Goal: Transaction & Acquisition: Purchase product/service

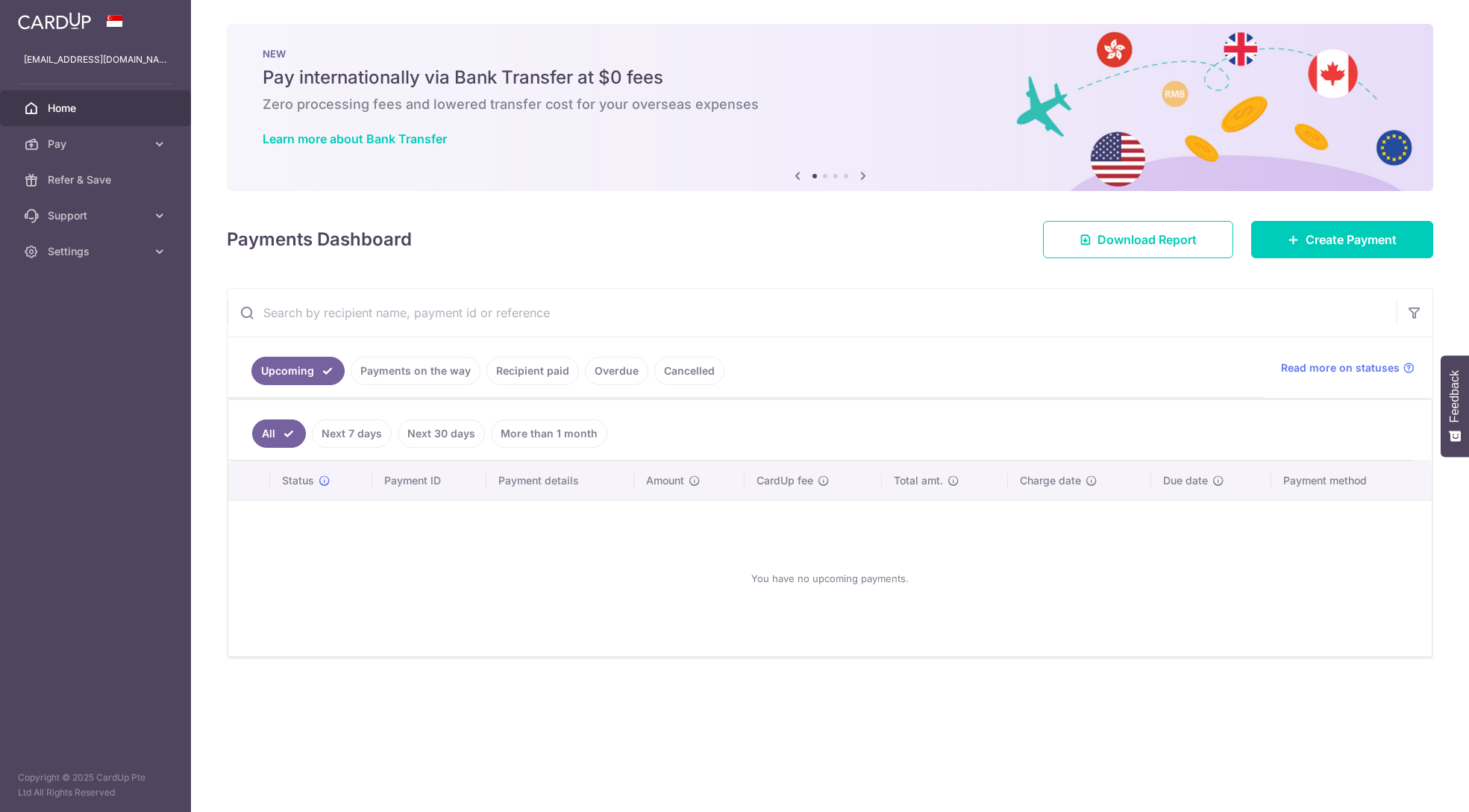
click at [689, 373] on link "Cancelled" at bounding box center [690, 370] width 70 height 28
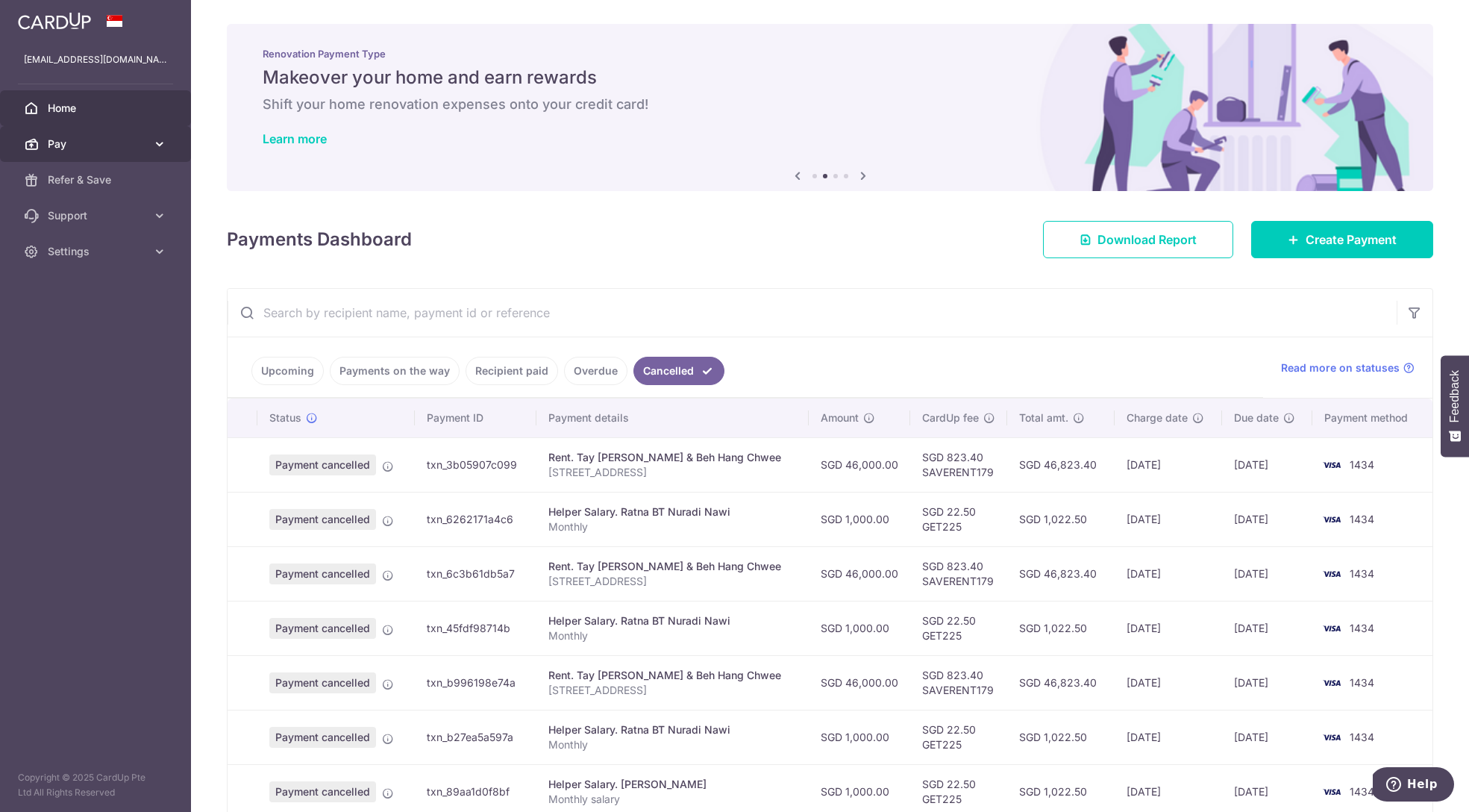
click at [126, 147] on span "Pay" at bounding box center [97, 144] width 99 height 15
click at [127, 180] on span "Payments" at bounding box center [97, 180] width 99 height 15
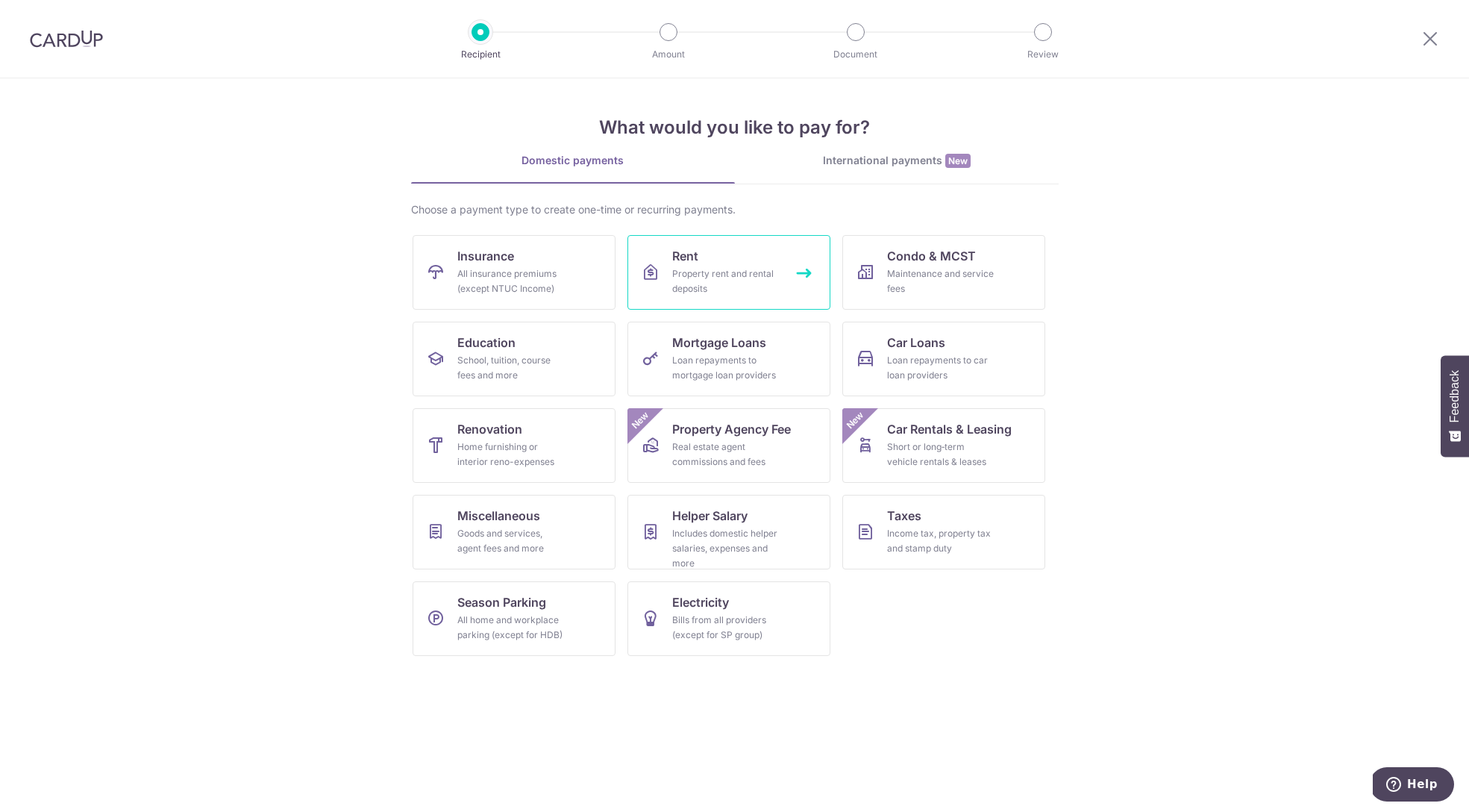
click at [749, 273] on div "Property rent and rental deposits" at bounding box center [726, 281] width 108 height 30
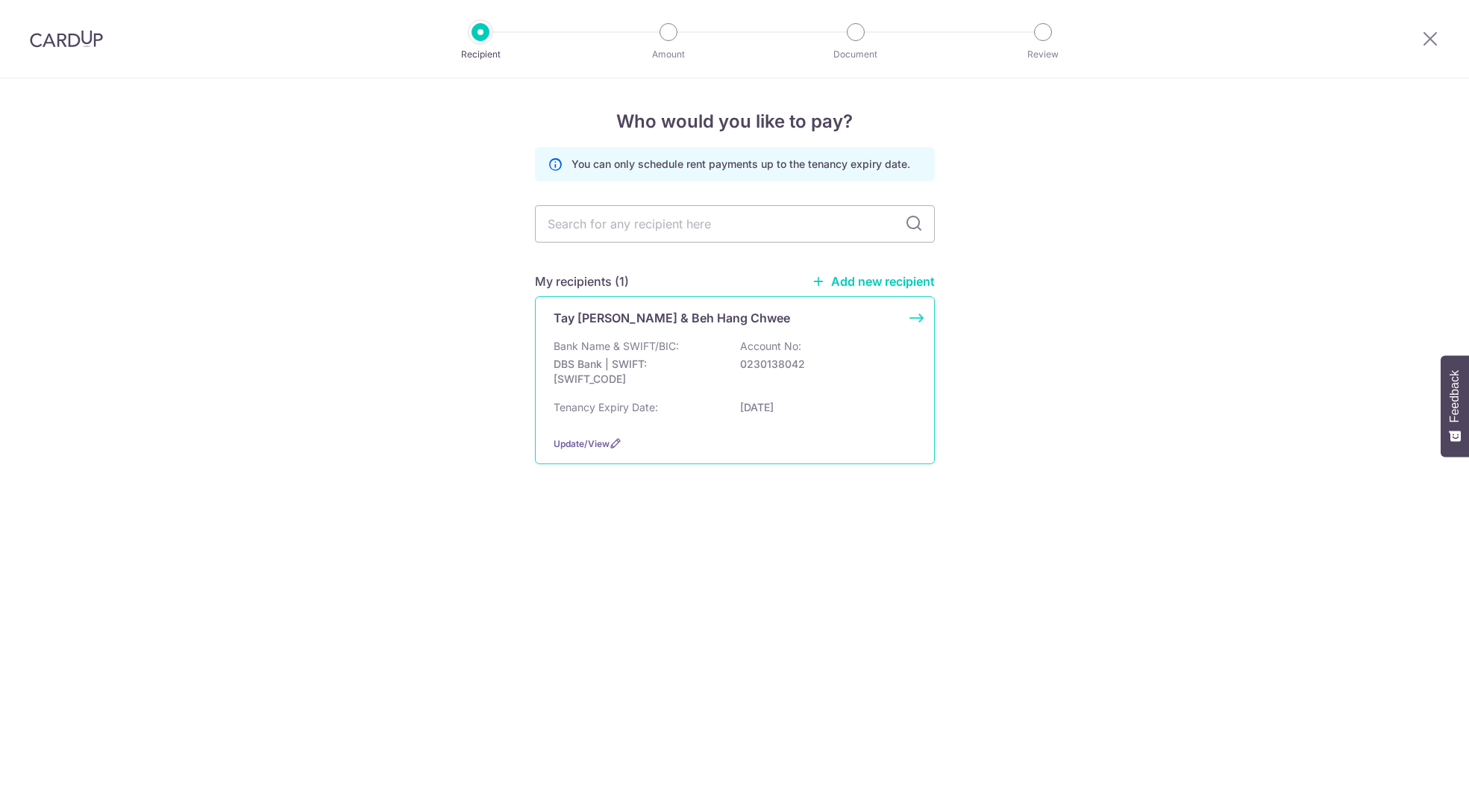
click at [663, 372] on p "DBS Bank | SWIFT: [SWIFT_CODE]" at bounding box center [637, 371] width 167 height 30
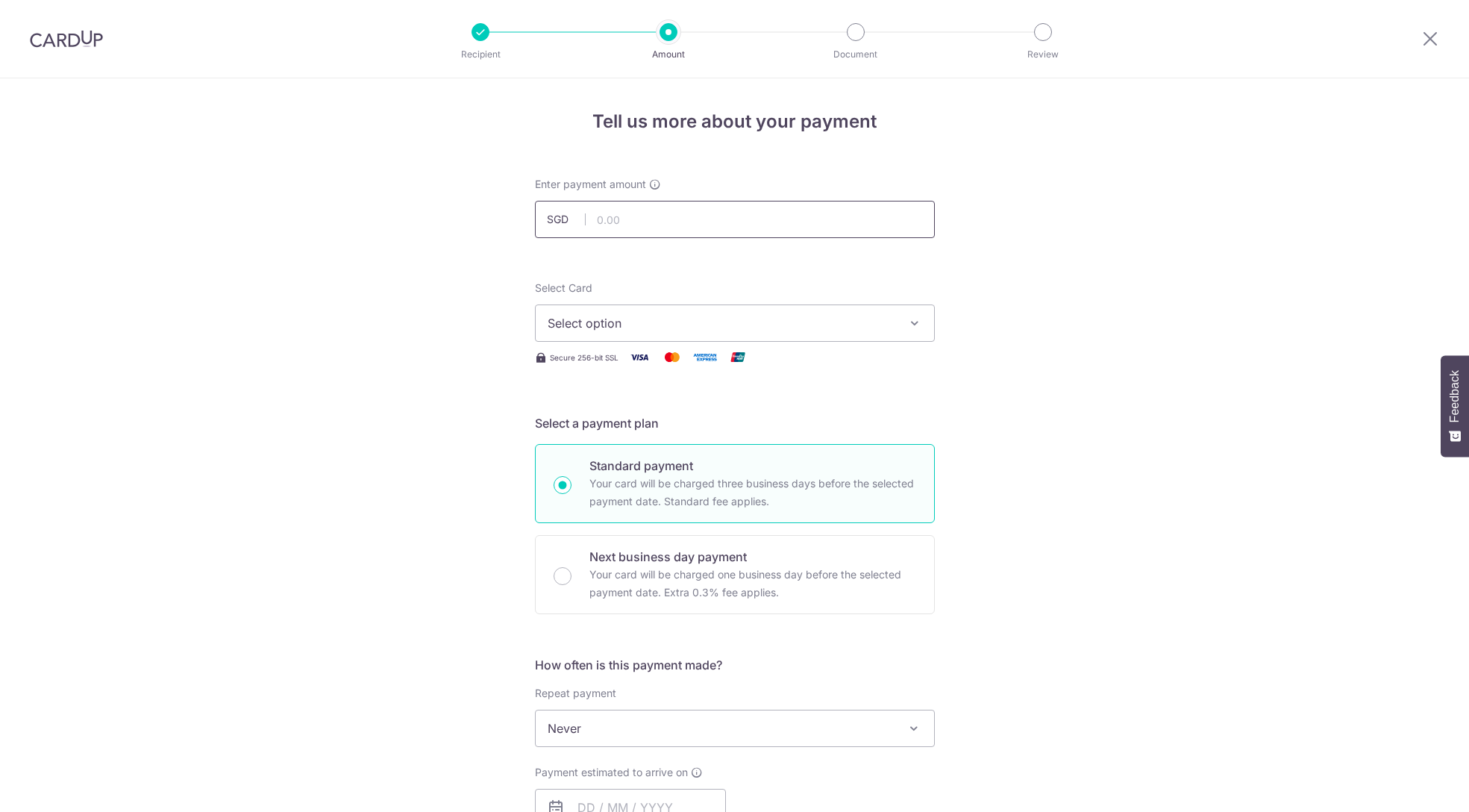
click at [651, 223] on input "text" at bounding box center [734, 219] width 400 height 37
type input "46,000.00"
click at [611, 324] on span "Select option" at bounding box center [721, 322] width 348 height 18
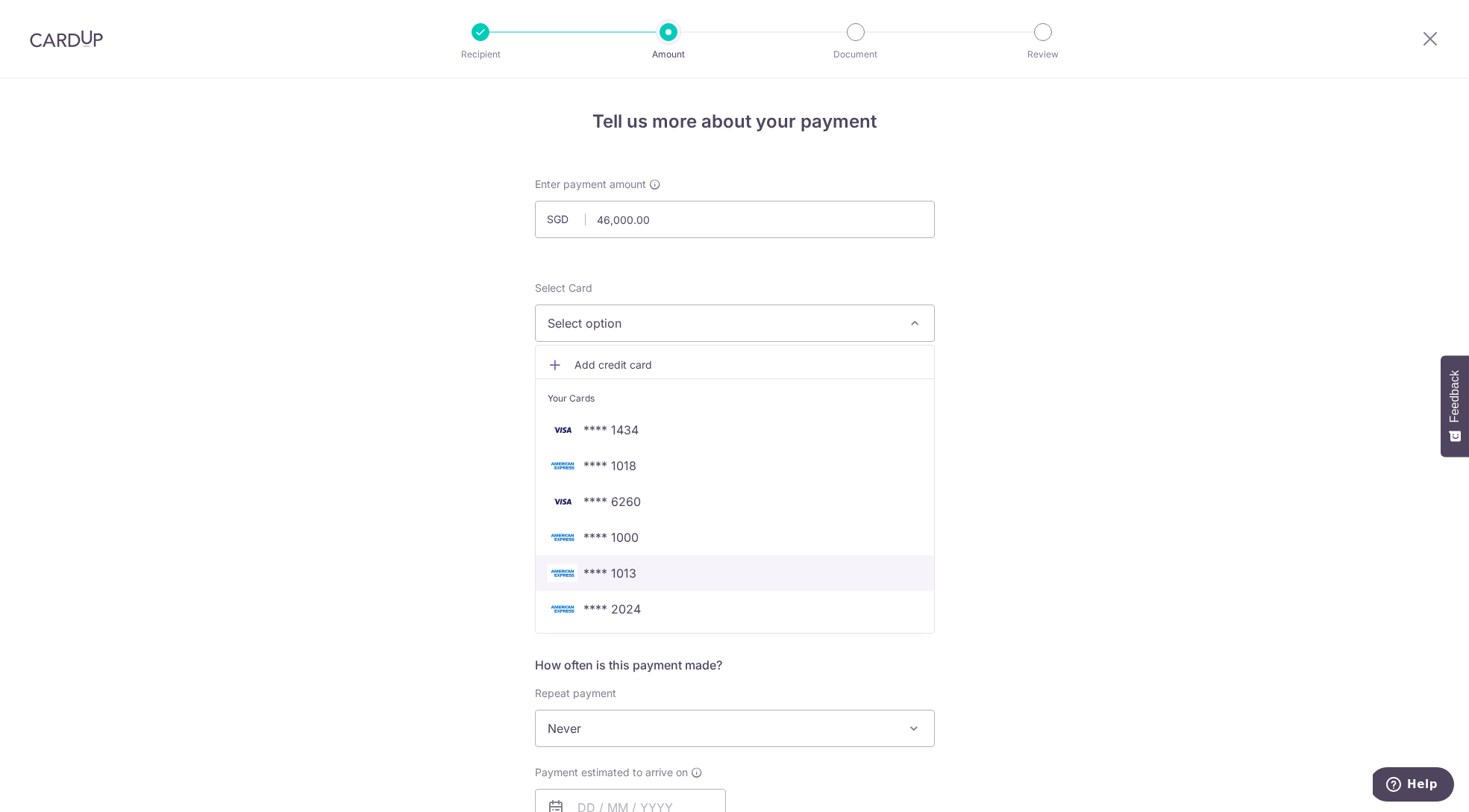
click at [628, 567] on span "**** 1013" at bounding box center [610, 572] width 53 height 18
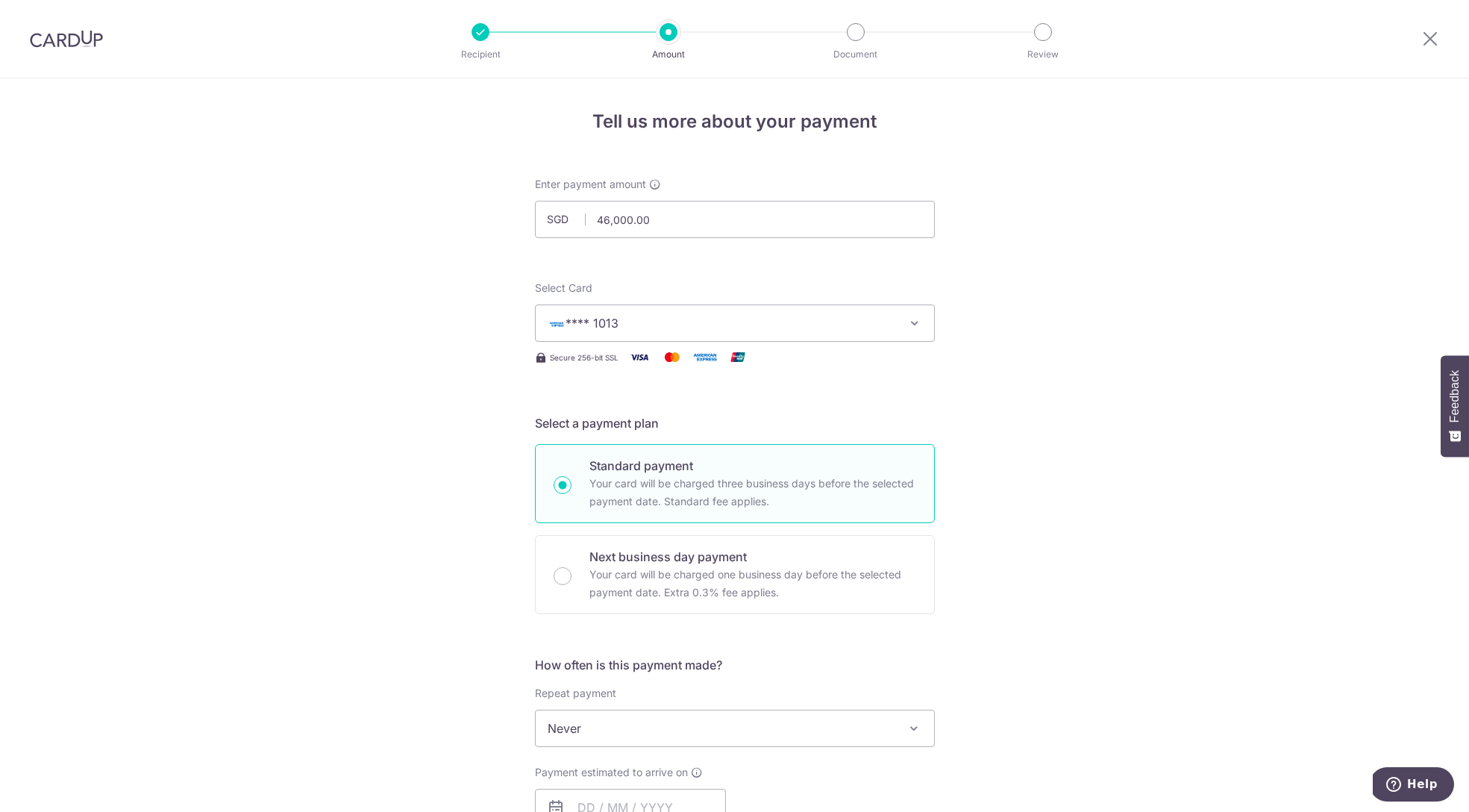
click at [807, 320] on span "**** 1013" at bounding box center [721, 322] width 348 height 18
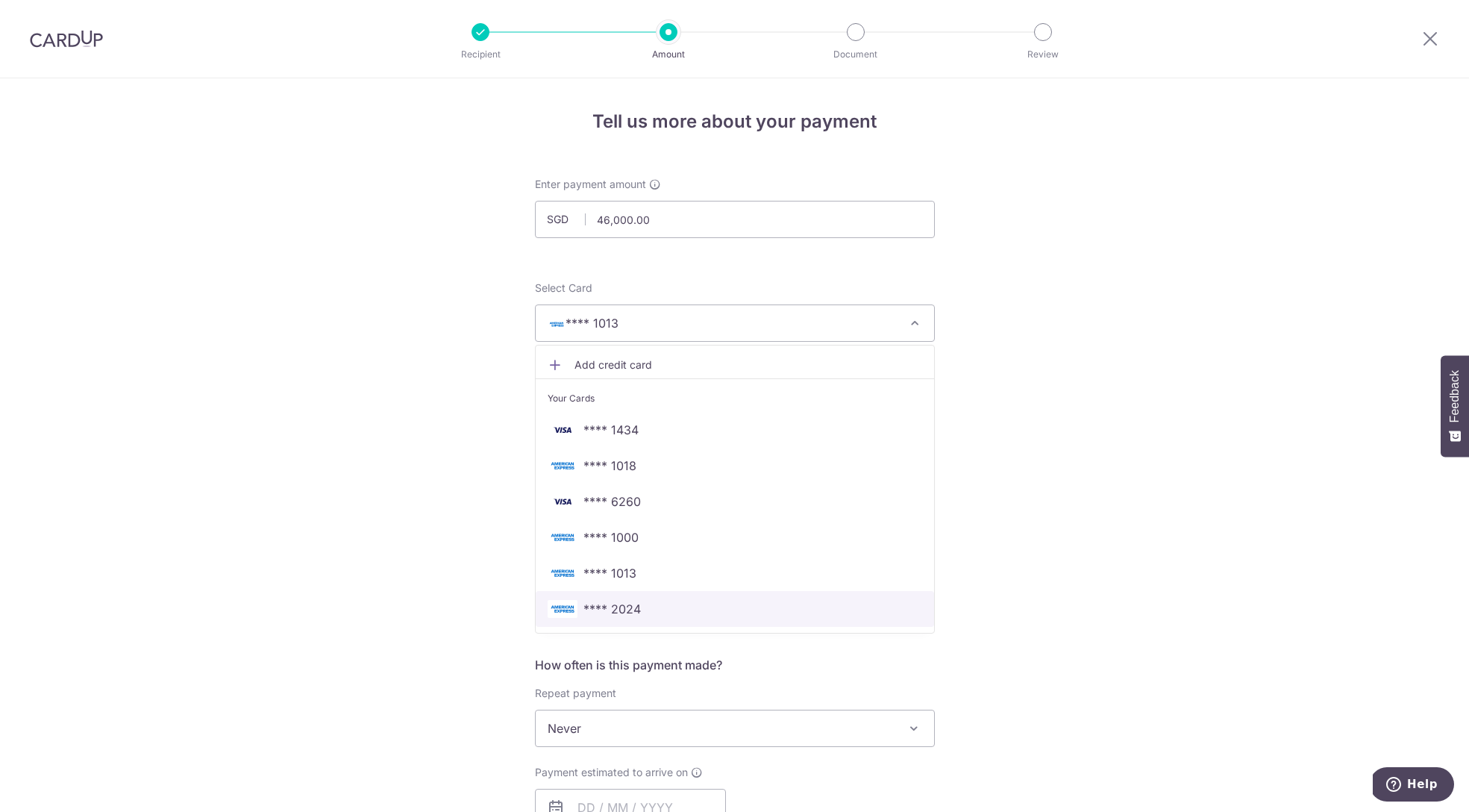
click at [619, 611] on span "**** 2024" at bounding box center [612, 608] width 57 height 18
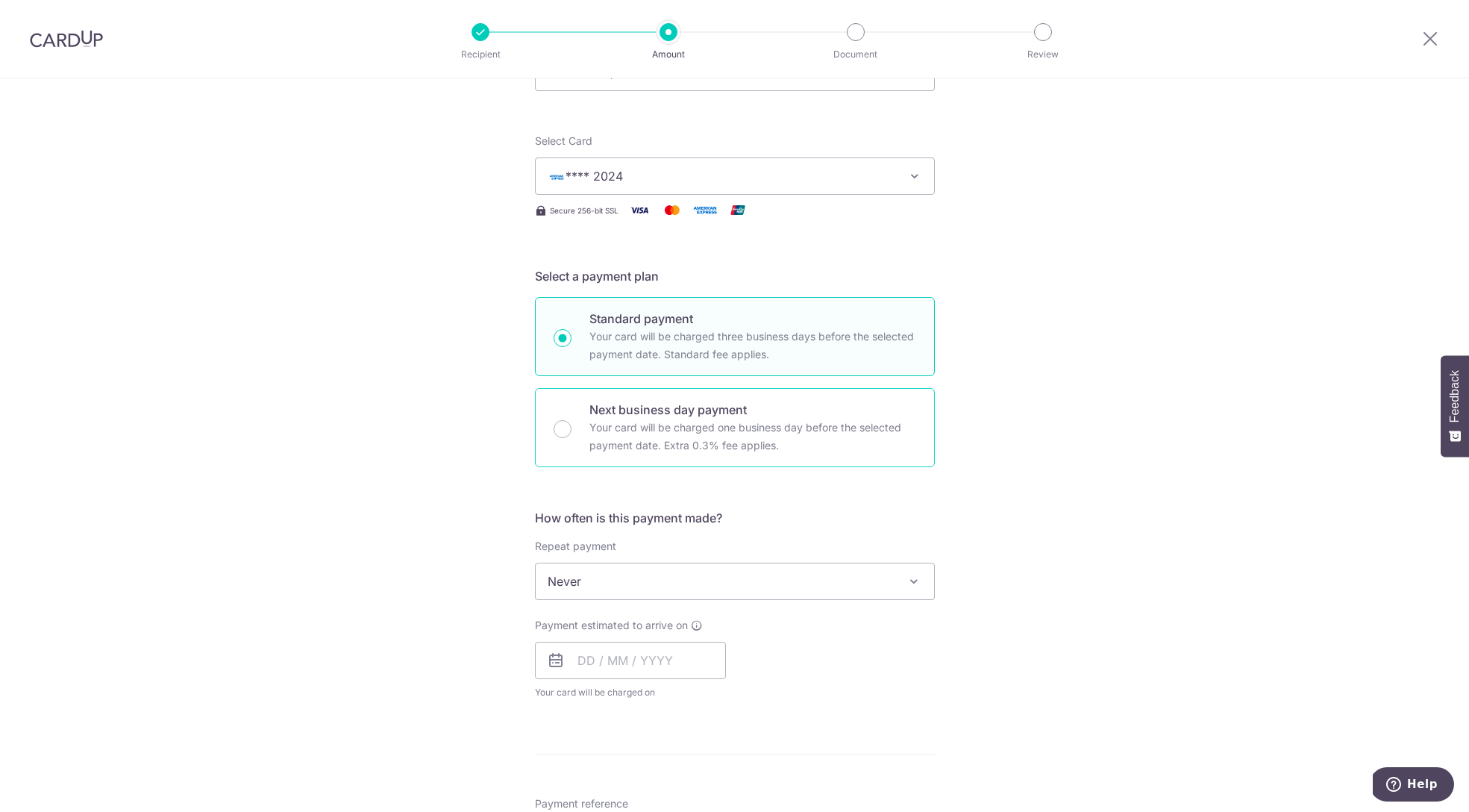
scroll to position [170, 0]
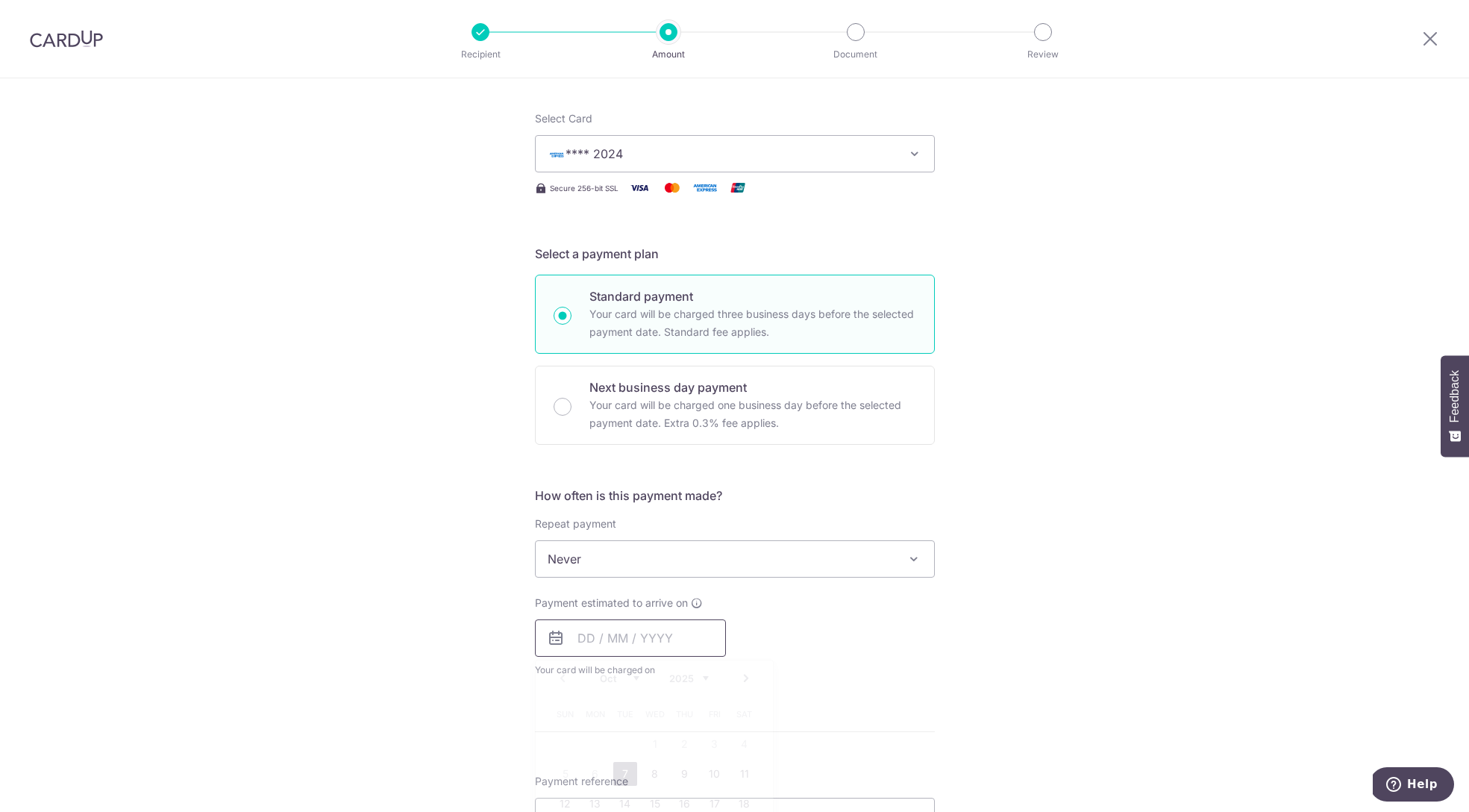
click at [611, 642] on input "text" at bounding box center [630, 638] width 191 height 37
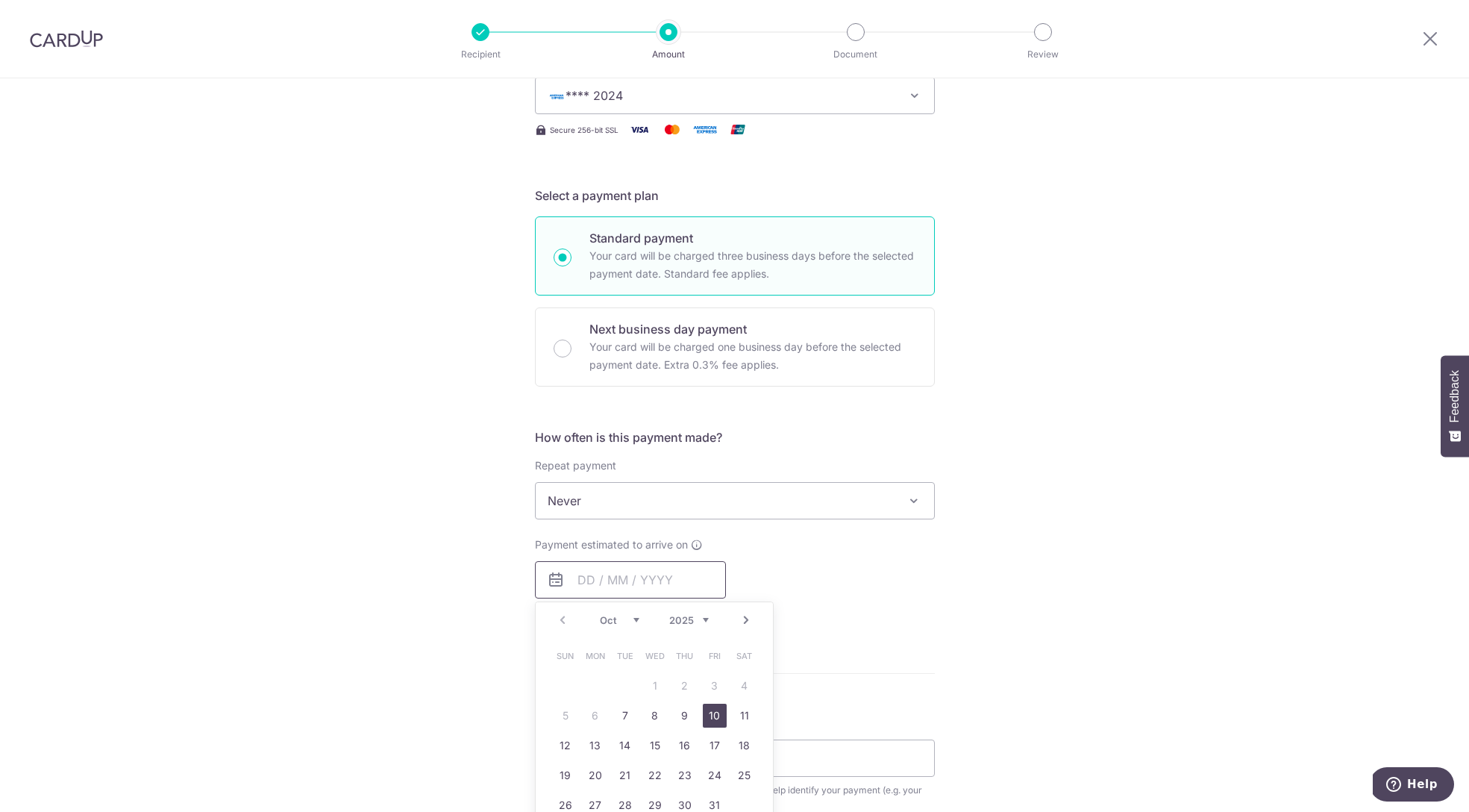
scroll to position [231, 0]
click at [624, 710] on link "7" at bounding box center [625, 712] width 24 height 24
type input "07/10/2025"
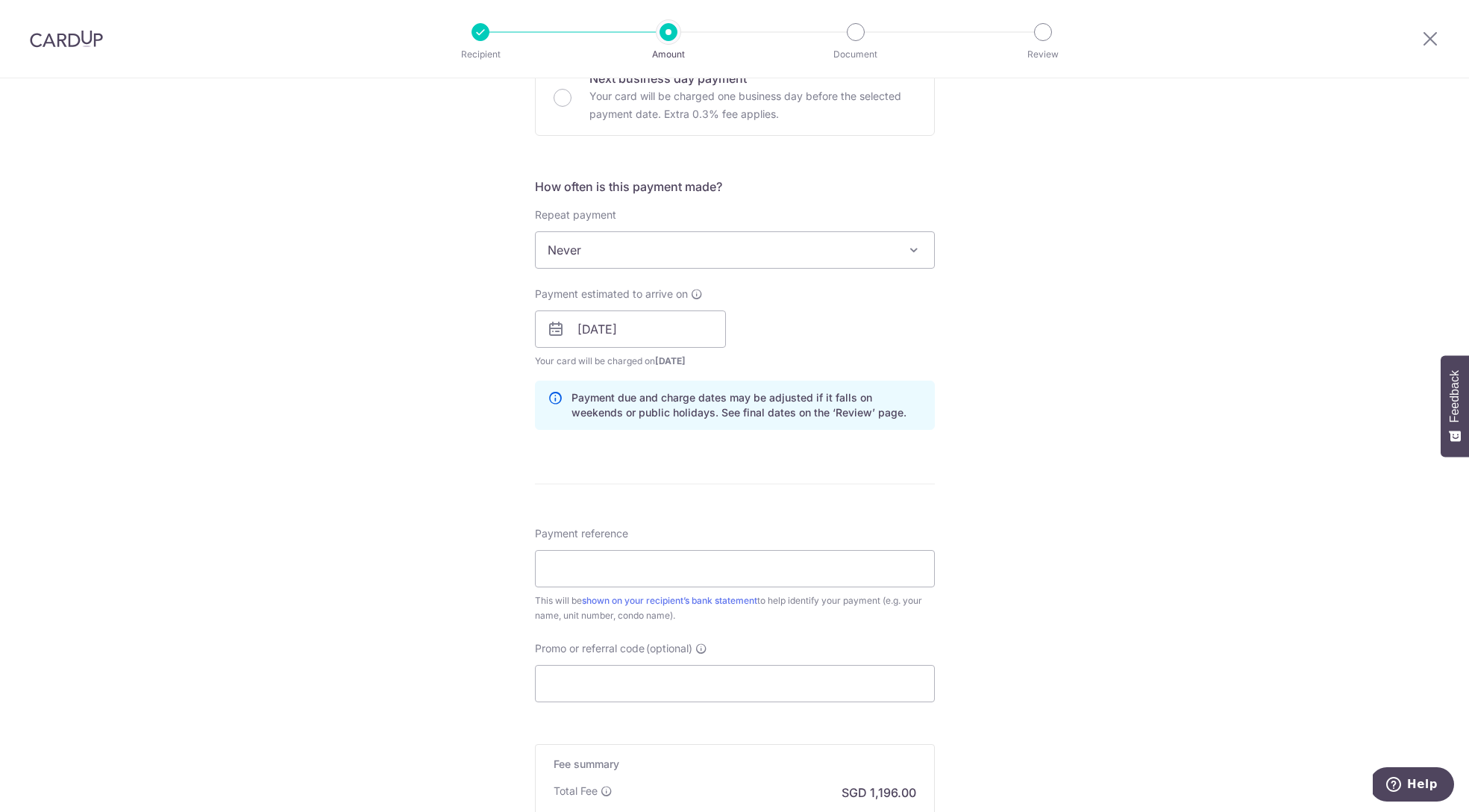
scroll to position [490, 0]
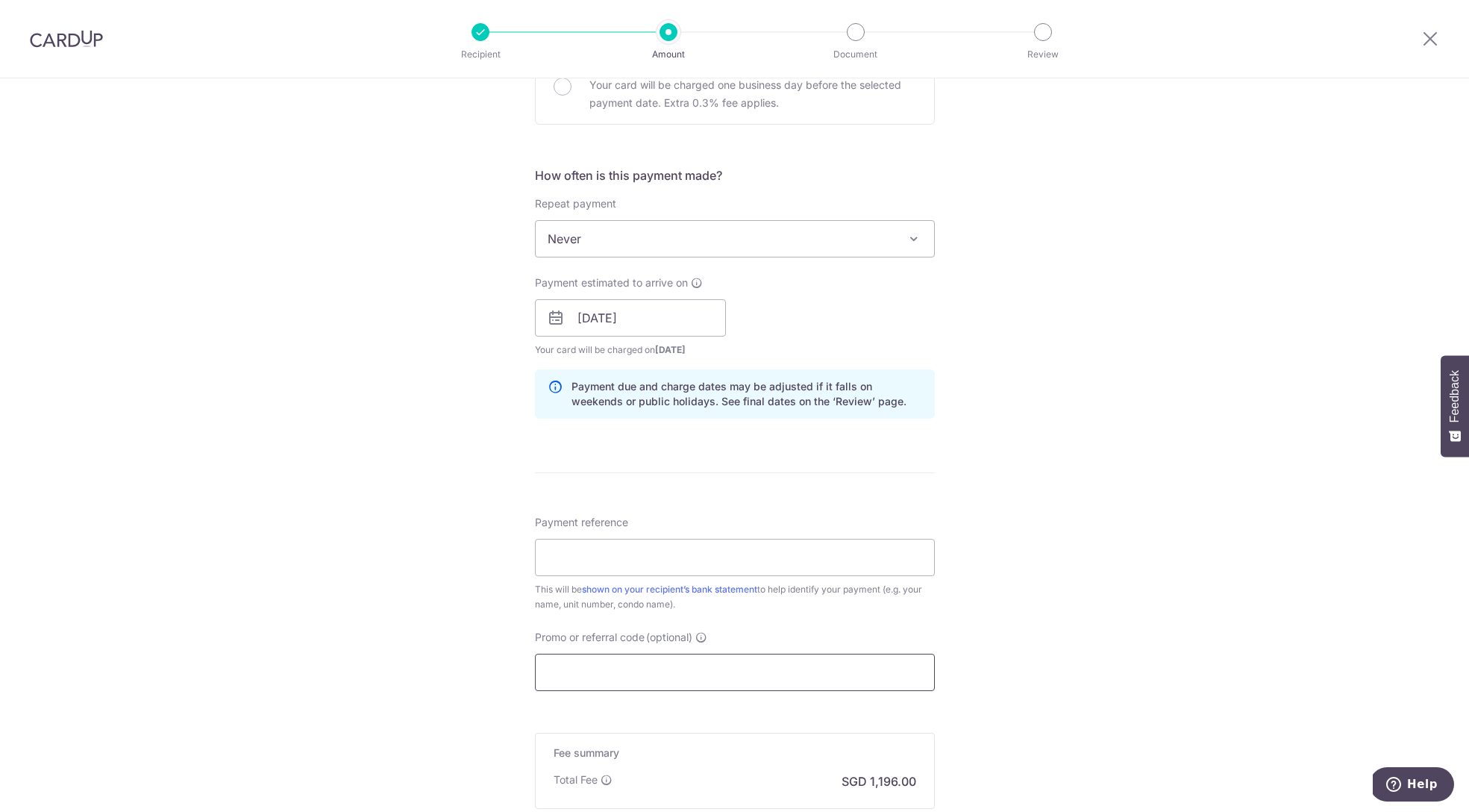
click at [605, 671] on input "Promo or referral code (optional)" at bounding box center [734, 672] width 400 height 37
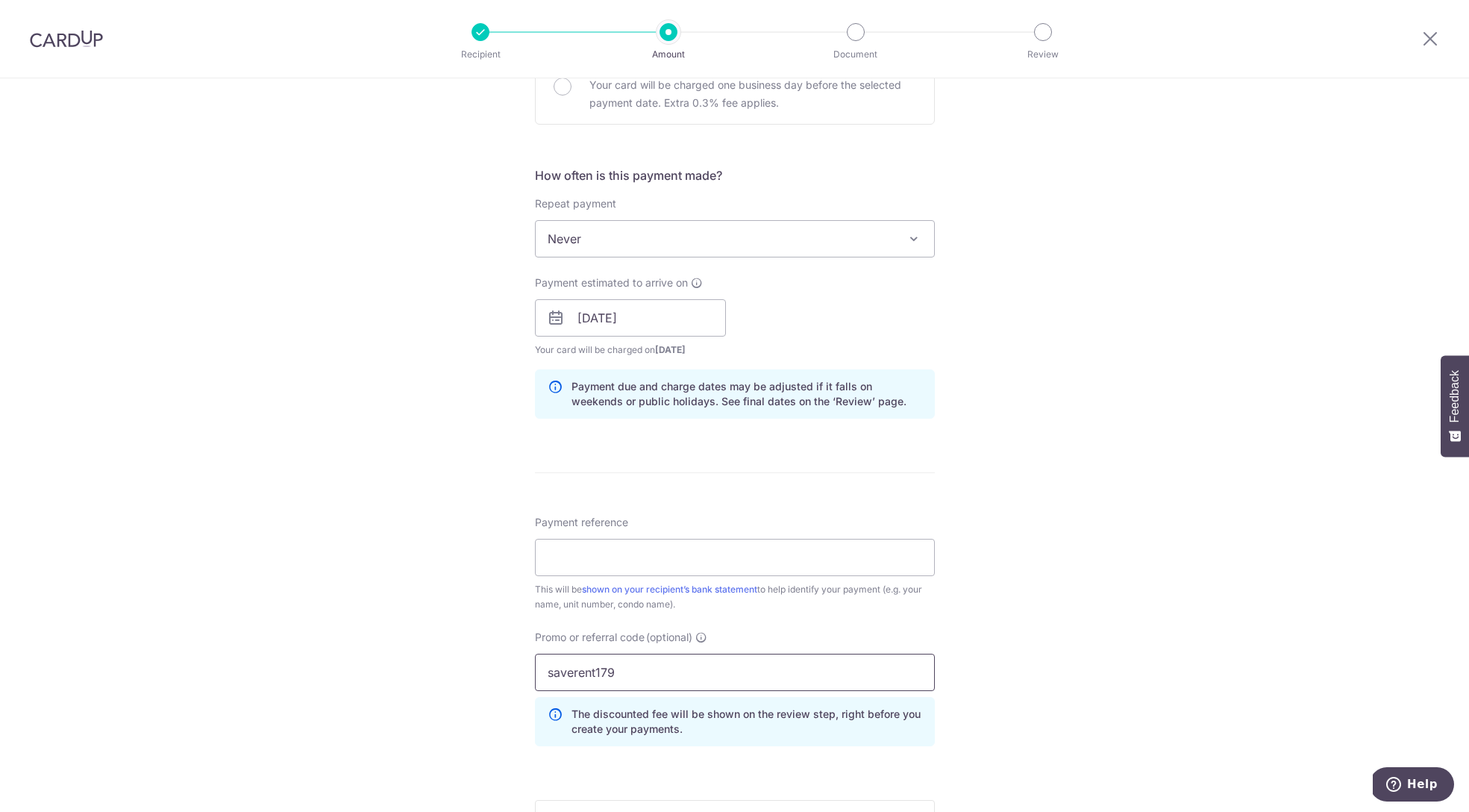
type input "saverent179"
click at [965, 697] on div "Tell us more about your payment Enter payment amount SGD 46,000.00 46000.00 Sel…" at bounding box center [734, 328] width 1469 height 1478
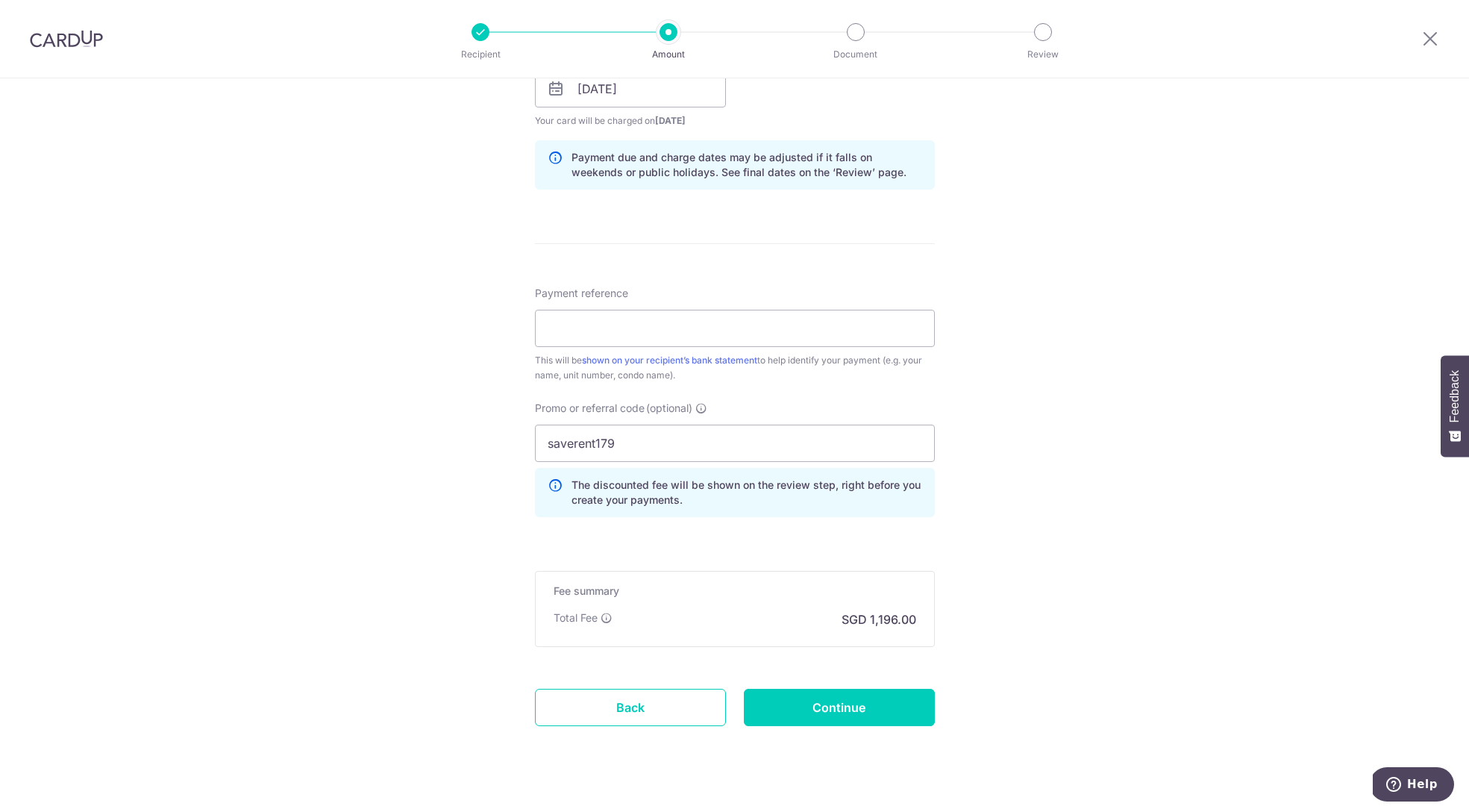
scroll to position [733, 0]
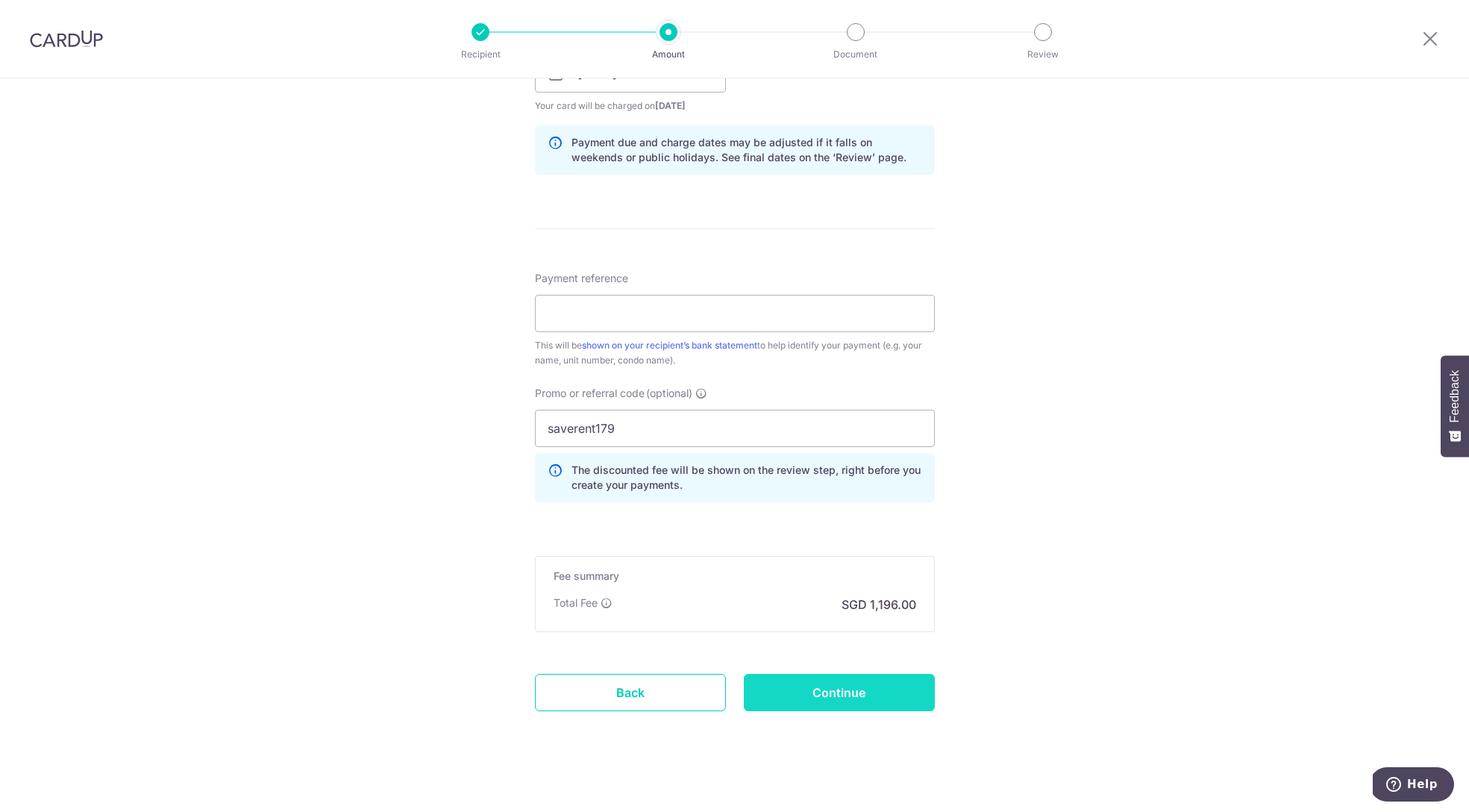
click at [779, 689] on input "Continue" at bounding box center [840, 692] width 191 height 37
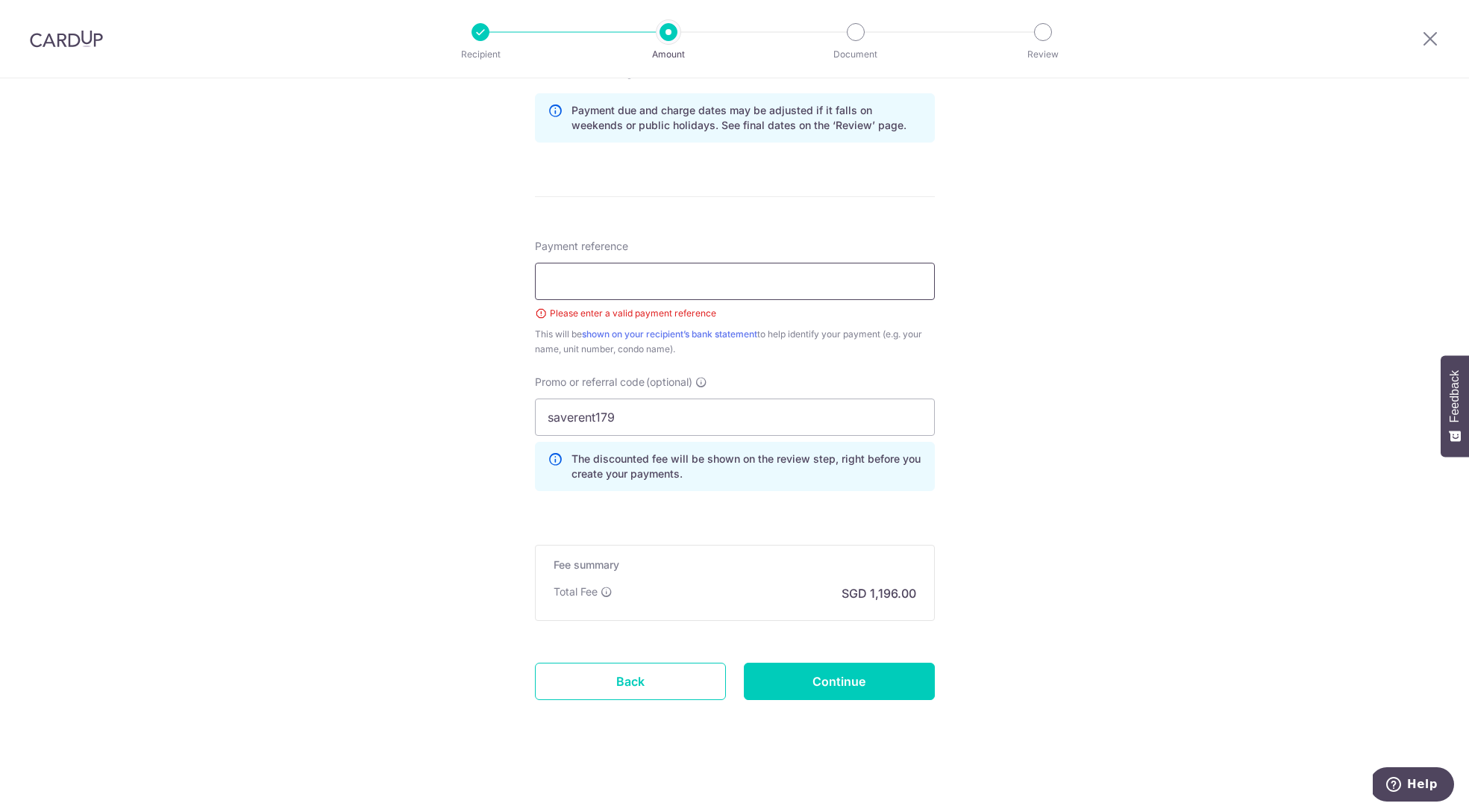
click at [597, 283] on input "Payment reference" at bounding box center [734, 281] width 400 height 37
type input "[STREET_ADDRESS]"
click at [822, 683] on input "Continue" at bounding box center [840, 681] width 191 height 37
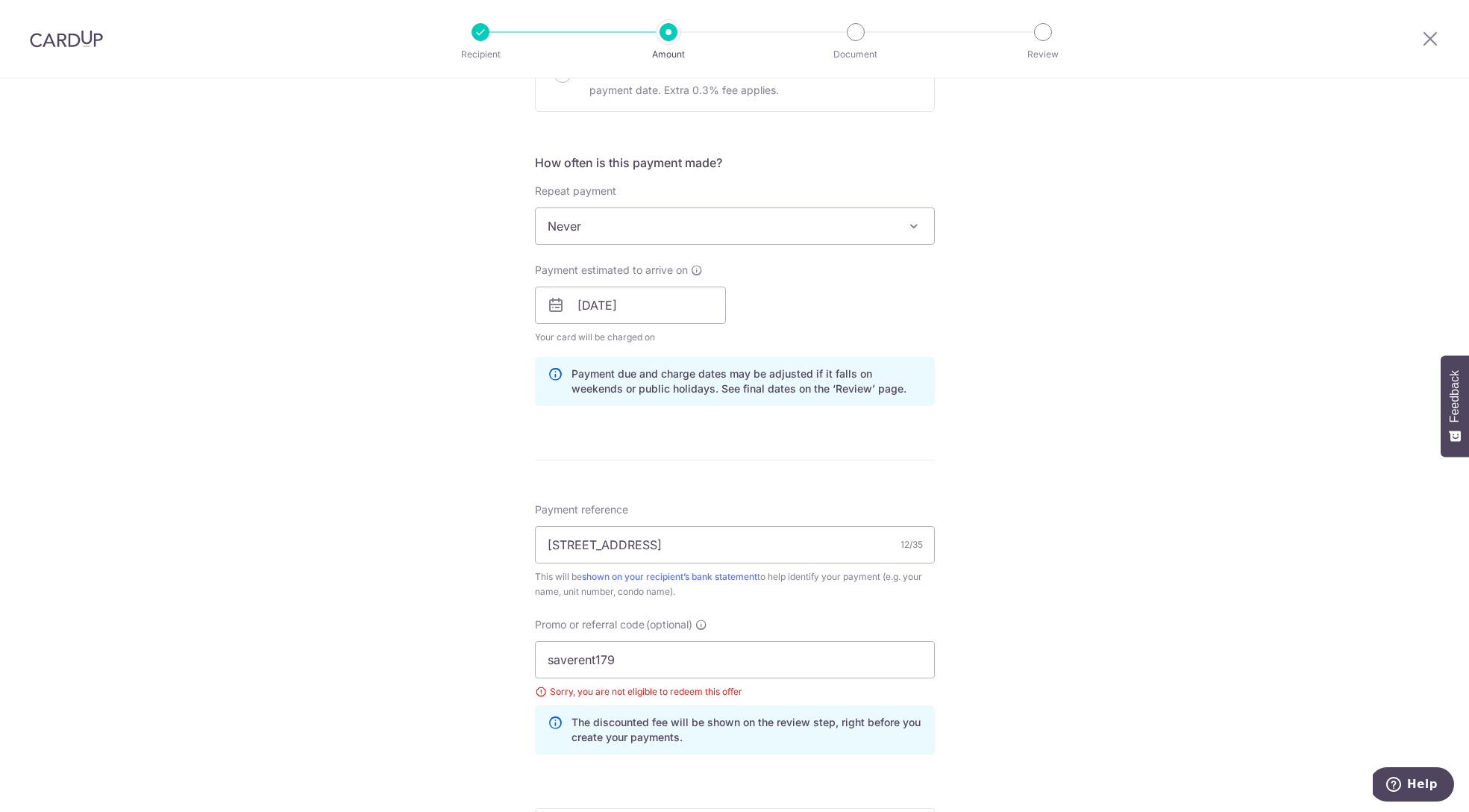
scroll to position [505, 0]
drag, startPoint x: 651, startPoint y: 658, endPoint x: 261, endPoint y: 615, distance: 392.4
click at [263, 615] on div "Tell us more about your payment Enter payment amount SGD 46,000.00 46000.00 Sel…" at bounding box center [734, 322] width 1469 height 1499
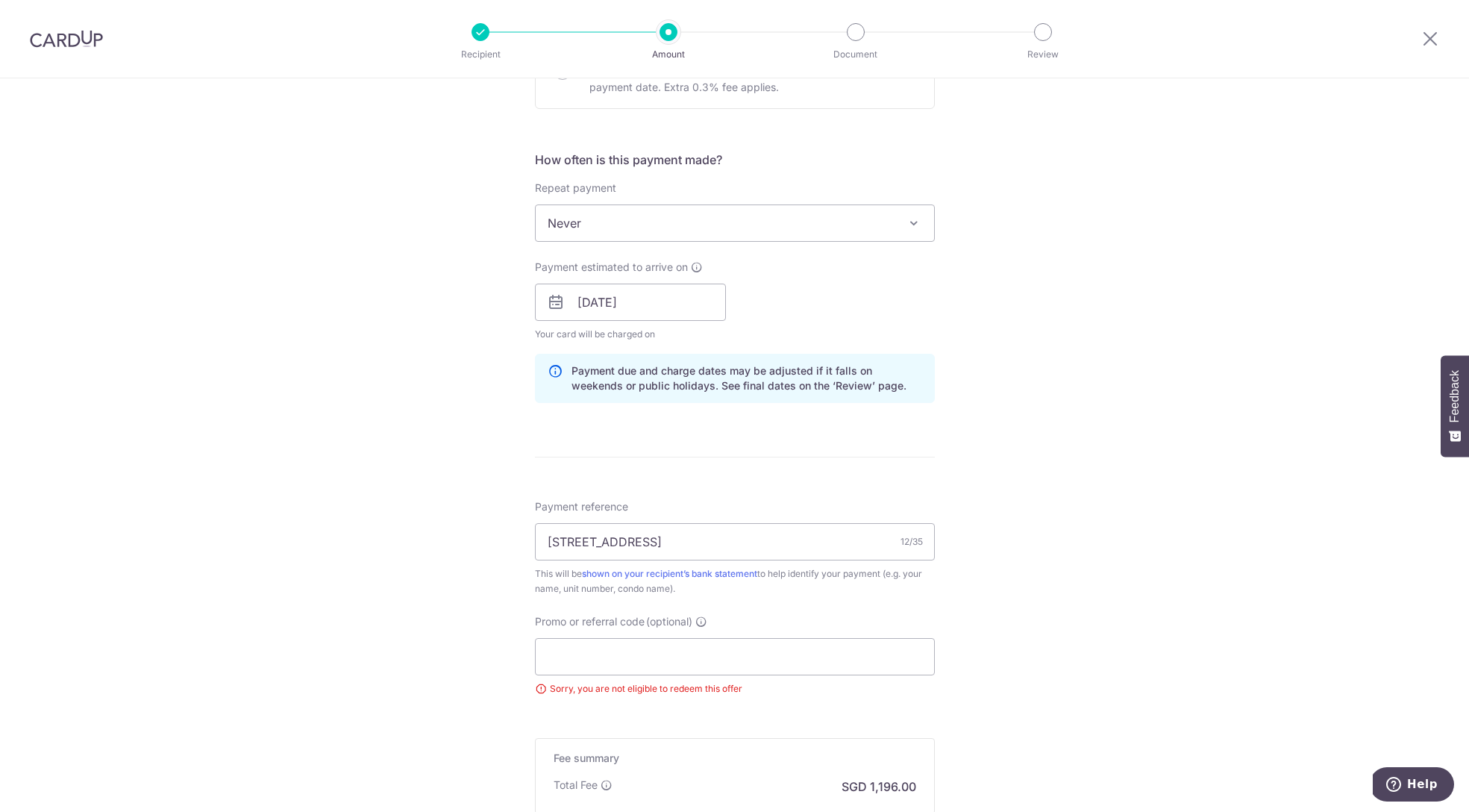
click at [962, 626] on div "Tell us more about your payment Enter payment amount SGD 46,000.00 46000.00 Sel…" at bounding box center [734, 289] width 1469 height 1432
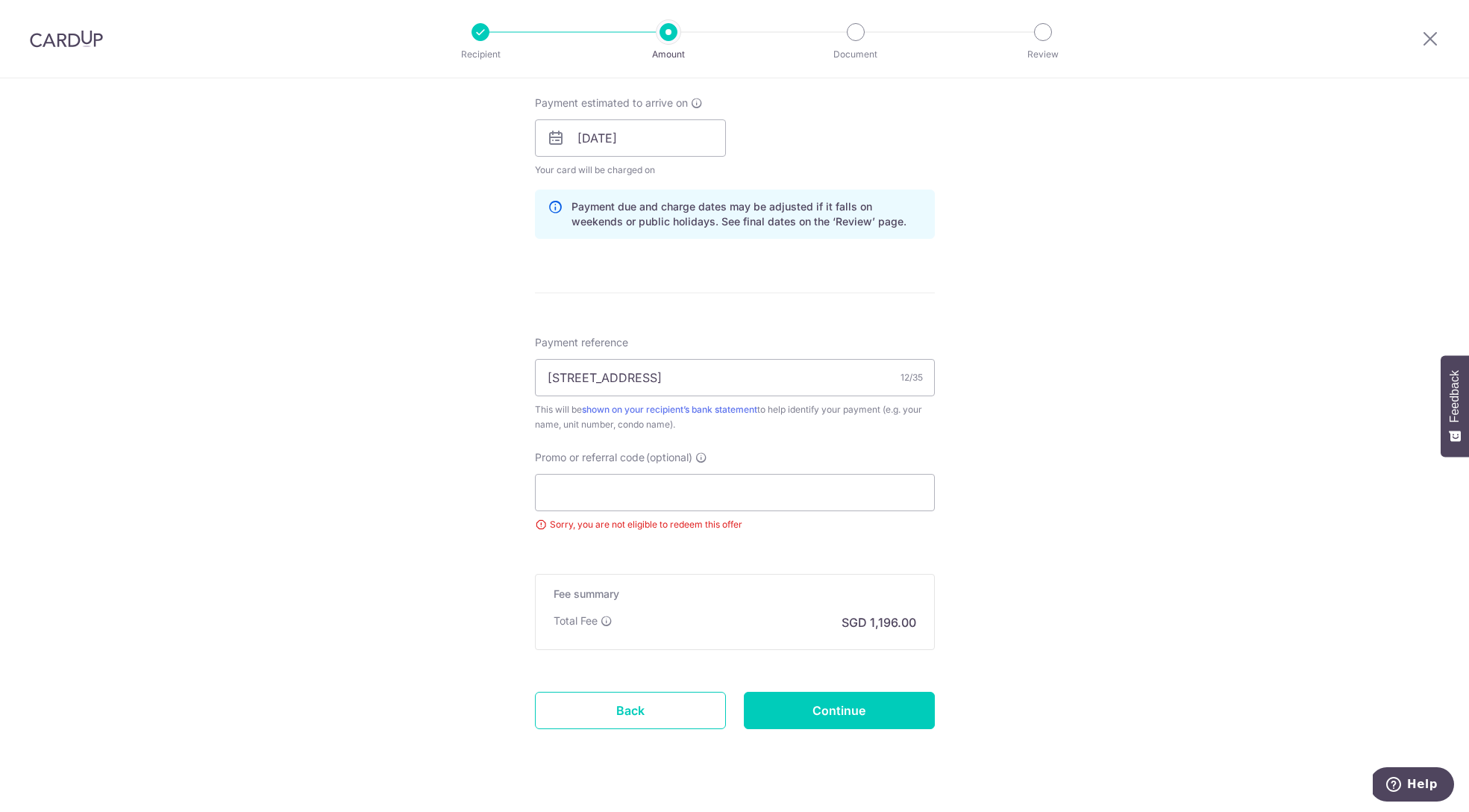
scroll to position [674, 0]
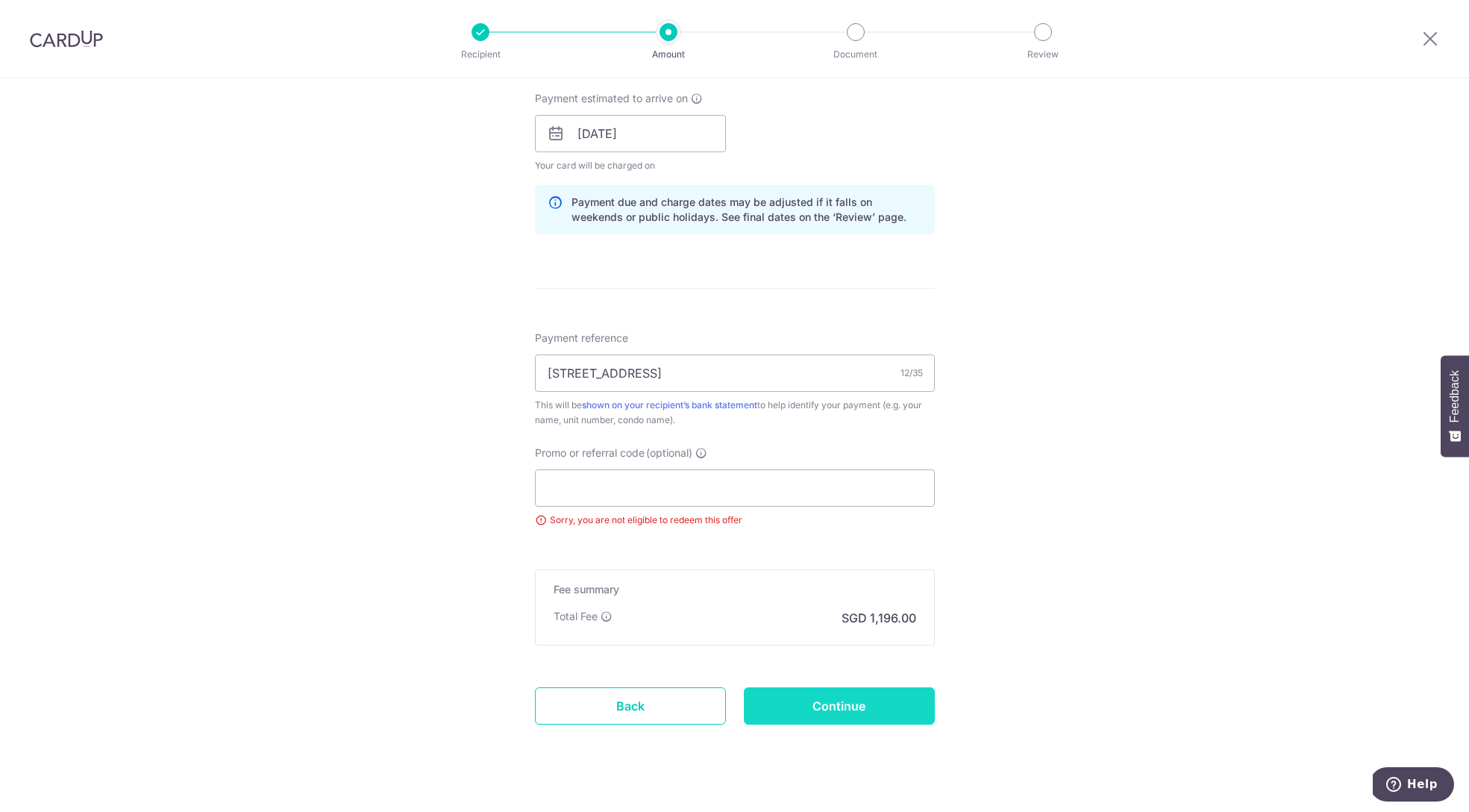
click at [852, 704] on input "Continue" at bounding box center [840, 706] width 191 height 37
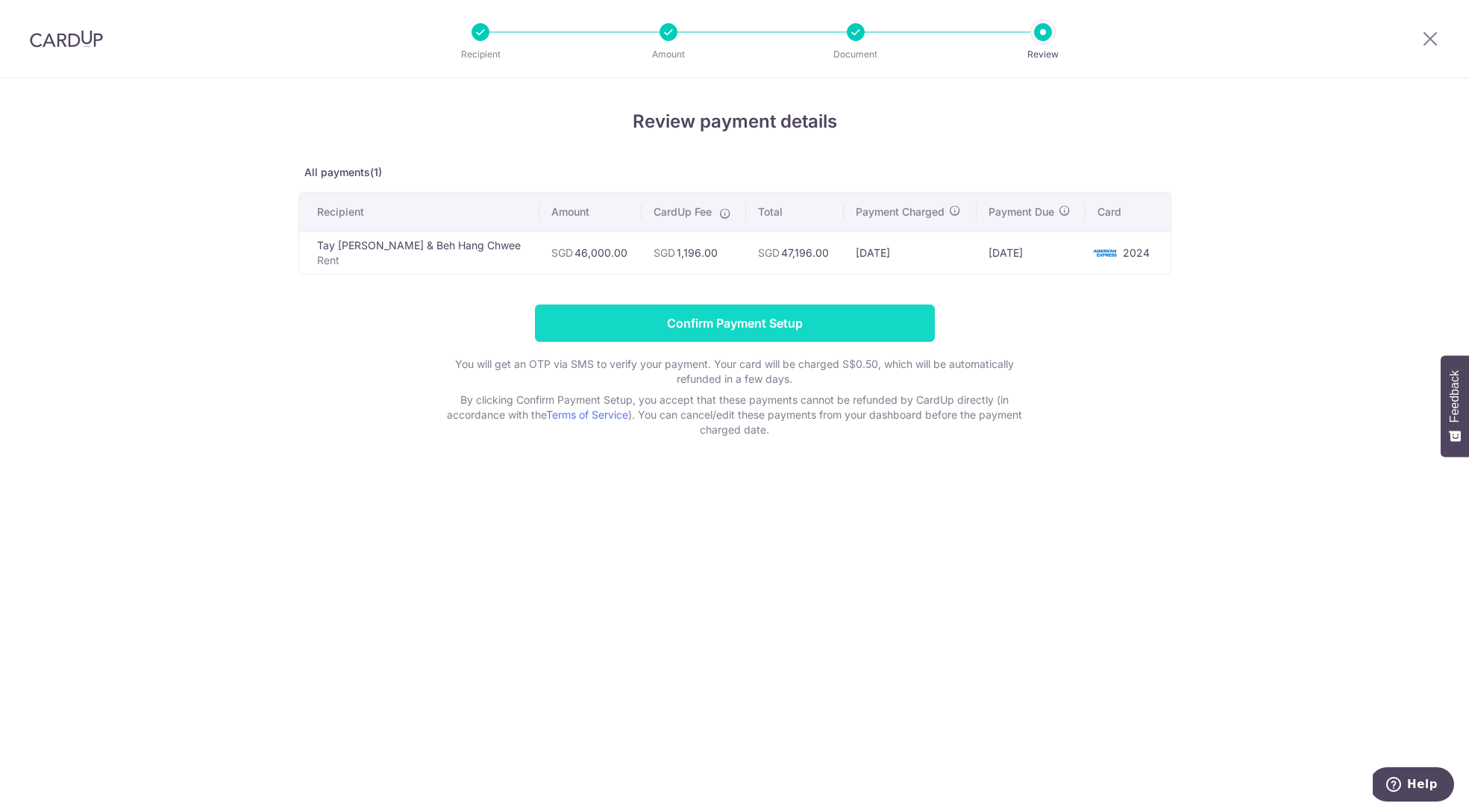
click at [762, 317] on input "Confirm Payment Setup" at bounding box center [734, 322] width 400 height 37
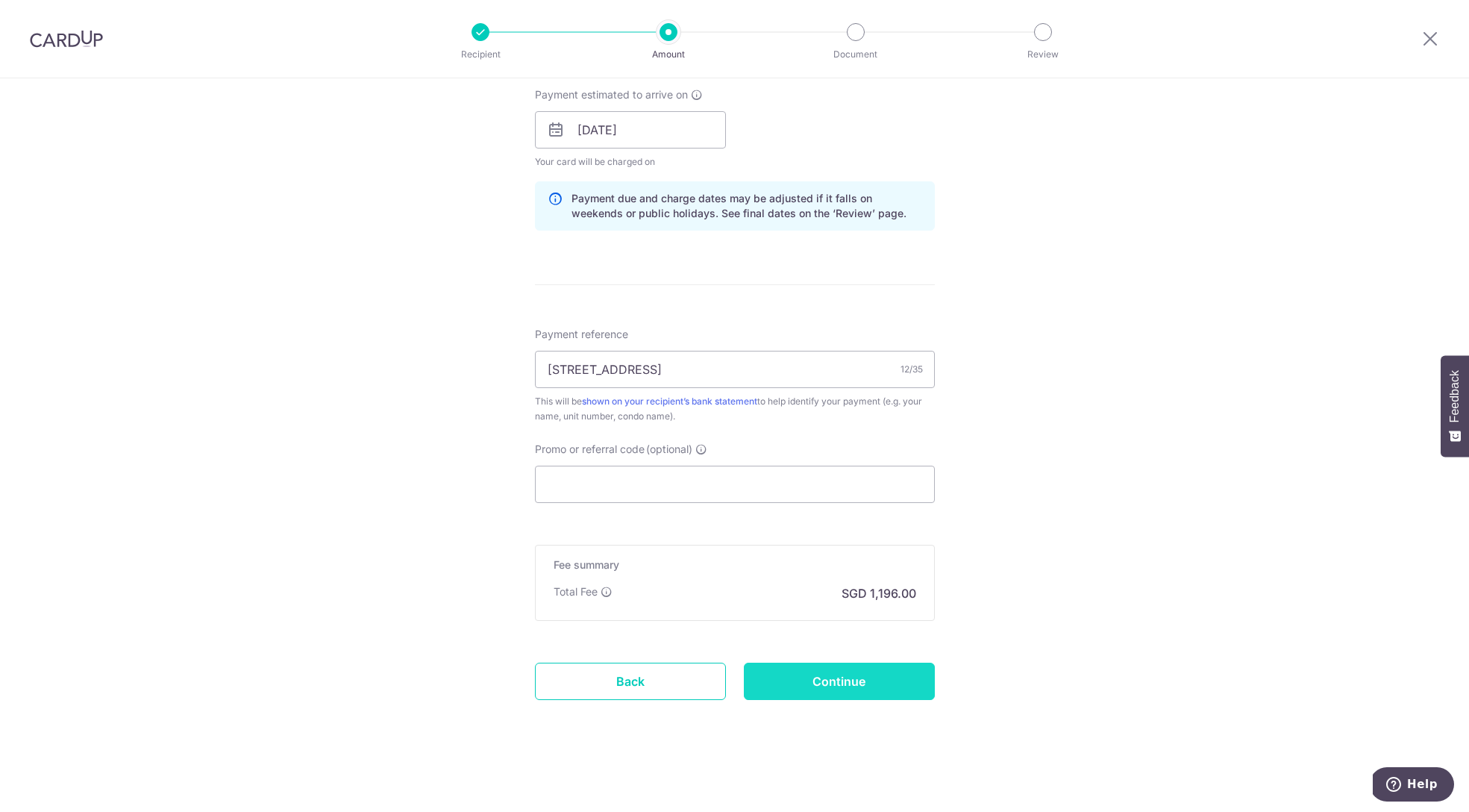
scroll to position [739, 0]
click at [829, 669] on input "Continue" at bounding box center [840, 681] width 191 height 37
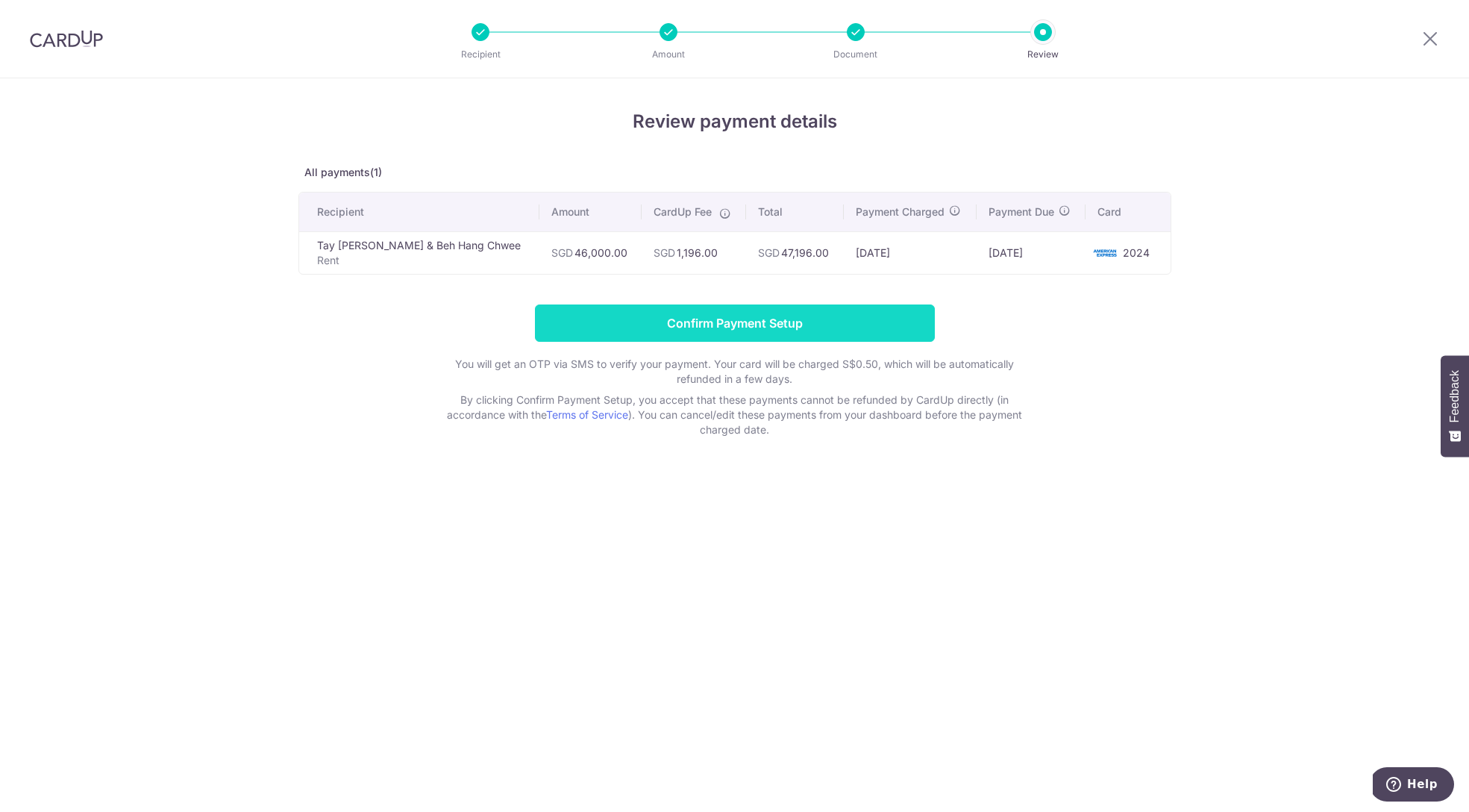
click at [811, 325] on input "Confirm Payment Setup" at bounding box center [734, 322] width 400 height 37
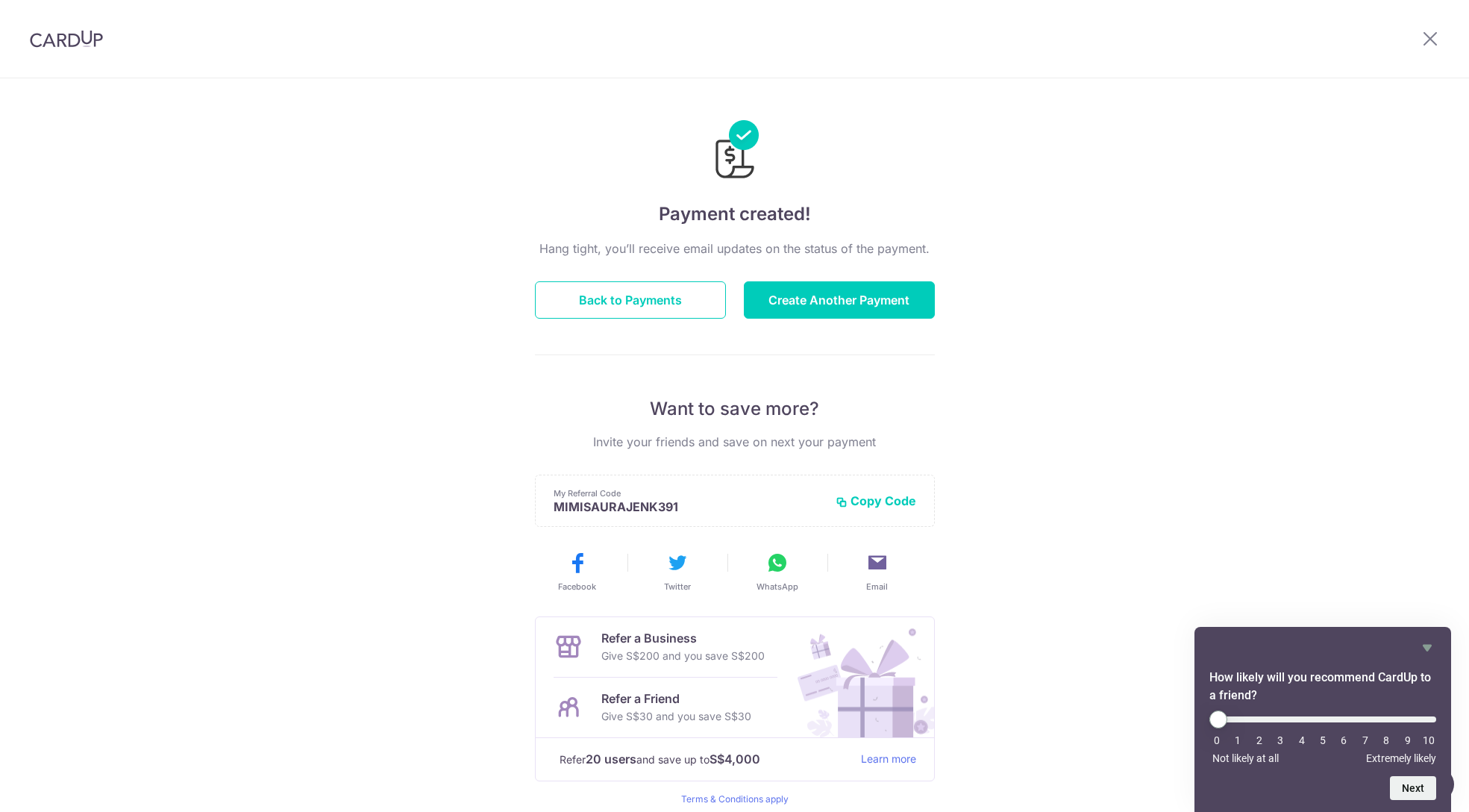
drag, startPoint x: 1208, startPoint y: 343, endPoint x: 1209, endPoint y: 284, distance: 59.0
click at [1209, 325] on div "Payment created! Hang tight, you’ll receive email updates on the status of the …" at bounding box center [734, 477] width 1469 height 797
